Goal: Task Accomplishment & Management: Manage account settings

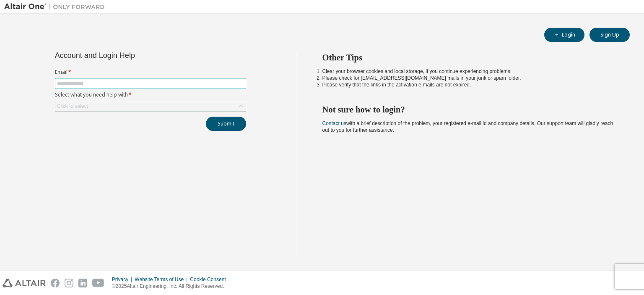
click at [94, 84] on input "text" at bounding box center [150, 83] width 187 height 7
type input "**********"
click at [107, 107] on div "Click to select" at bounding box center [150, 106] width 190 height 10
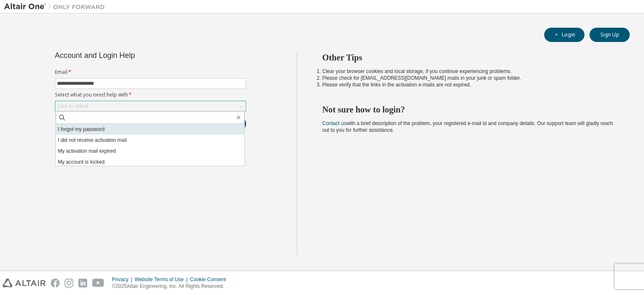
click at [119, 127] on li "I forgot my password" at bounding box center [150, 129] width 189 height 11
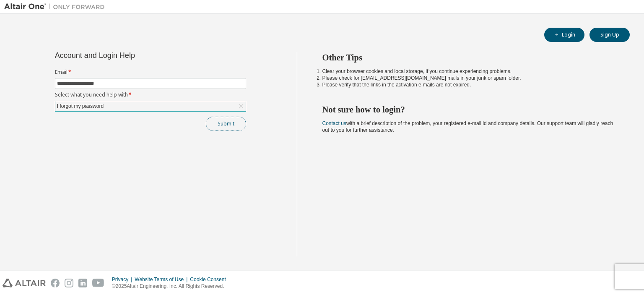
click at [224, 125] on button "Submit" at bounding box center [226, 123] width 40 height 14
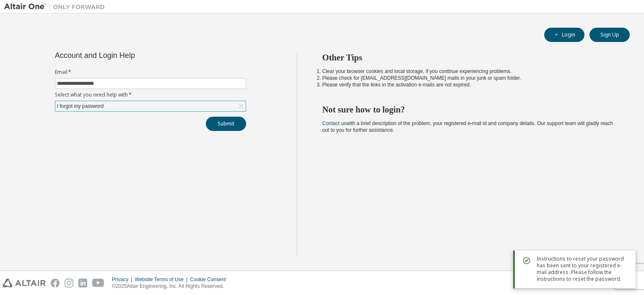
click at [565, 269] on span "Instructions to reset your password has been sent to your registered e-mail add…" at bounding box center [582, 268] width 92 height 27
click at [223, 124] on button "Submit" at bounding box center [226, 123] width 40 height 14
click at [429, 231] on div "Other Tips Clear your browser cookies and local storage, if you continue experi…" at bounding box center [468, 154] width 343 height 204
